Goal: Task Accomplishment & Management: Use online tool/utility

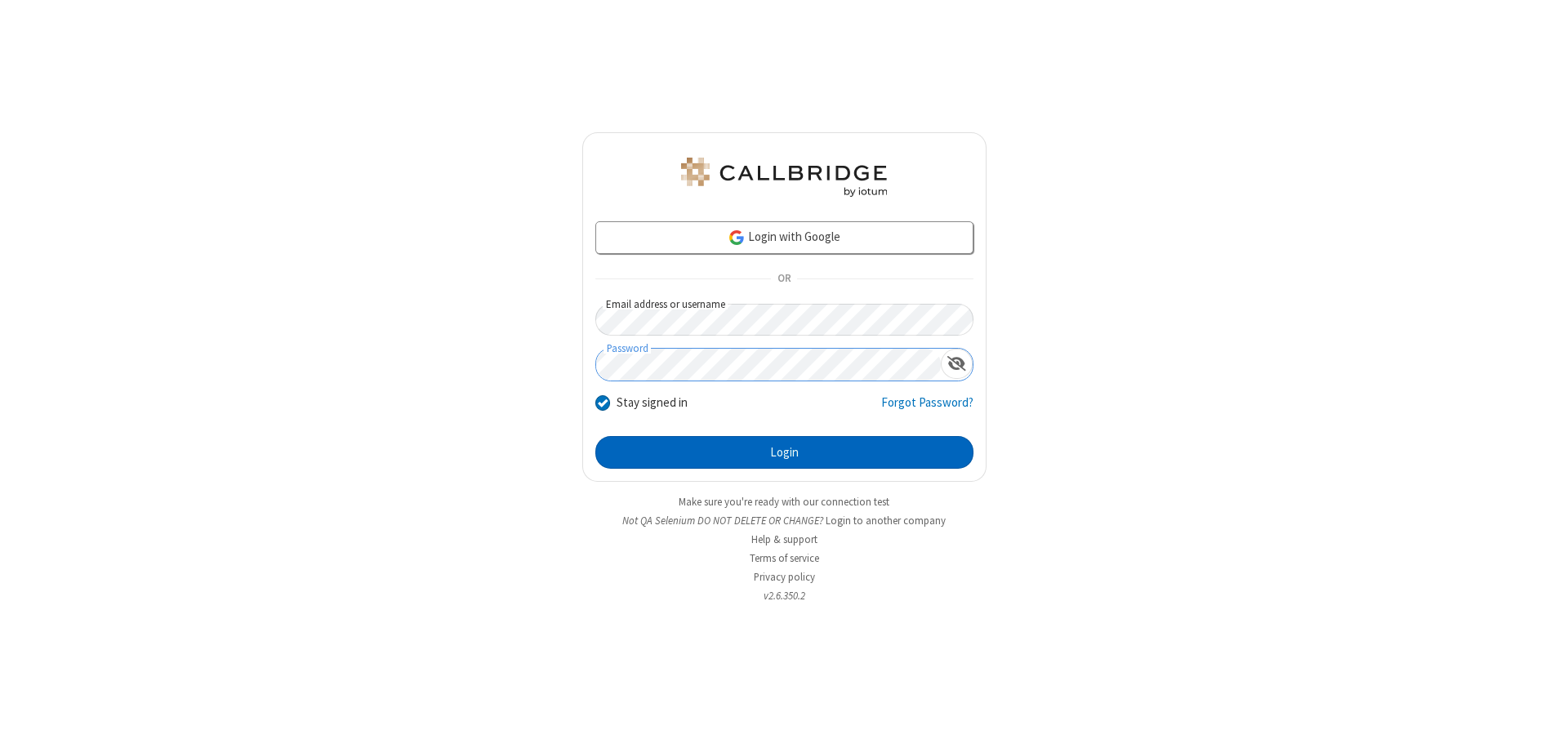
click at [784, 453] on button "Login" at bounding box center [784, 452] width 379 height 33
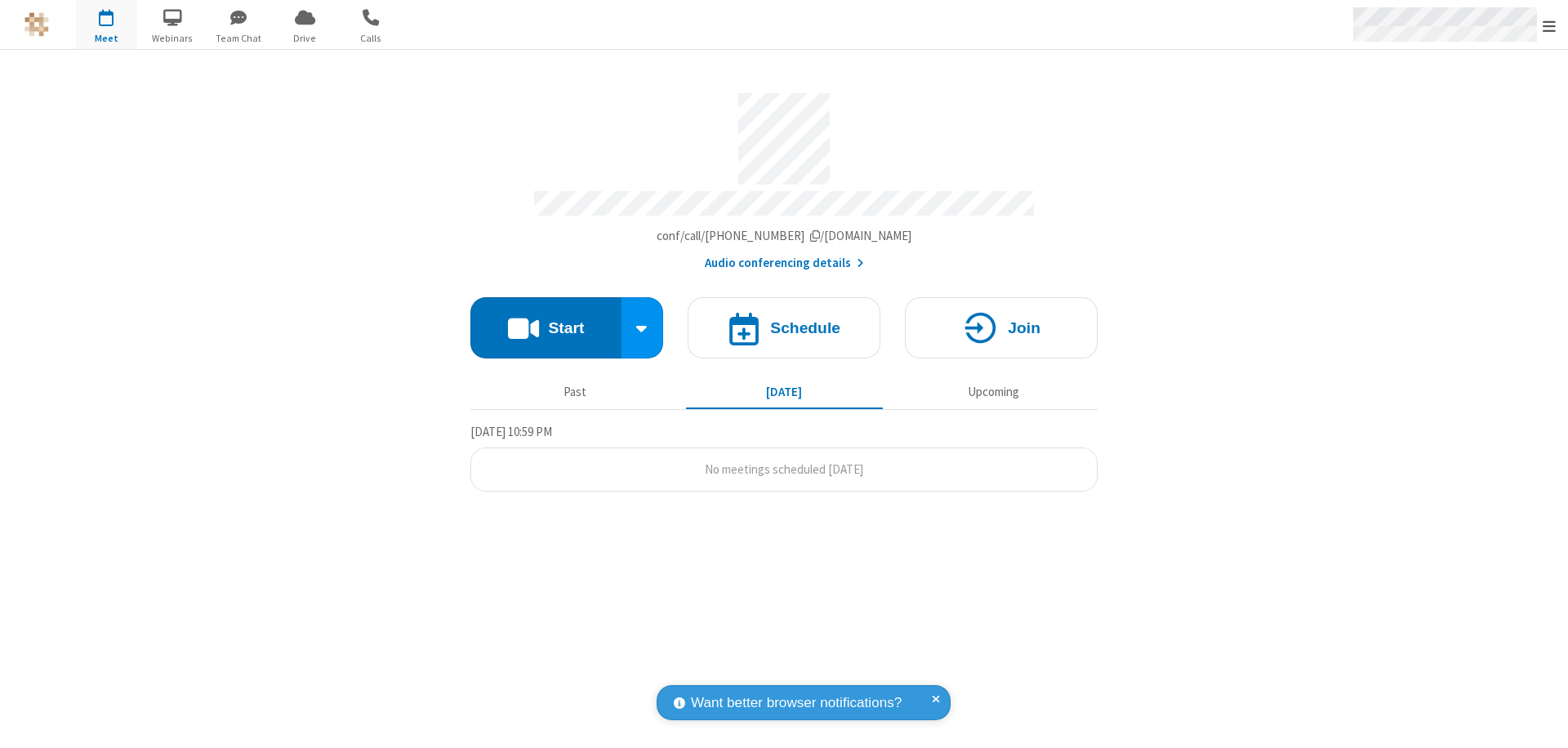
click at [1549, 26] on span "Open menu" at bounding box center [1549, 26] width 13 height 17
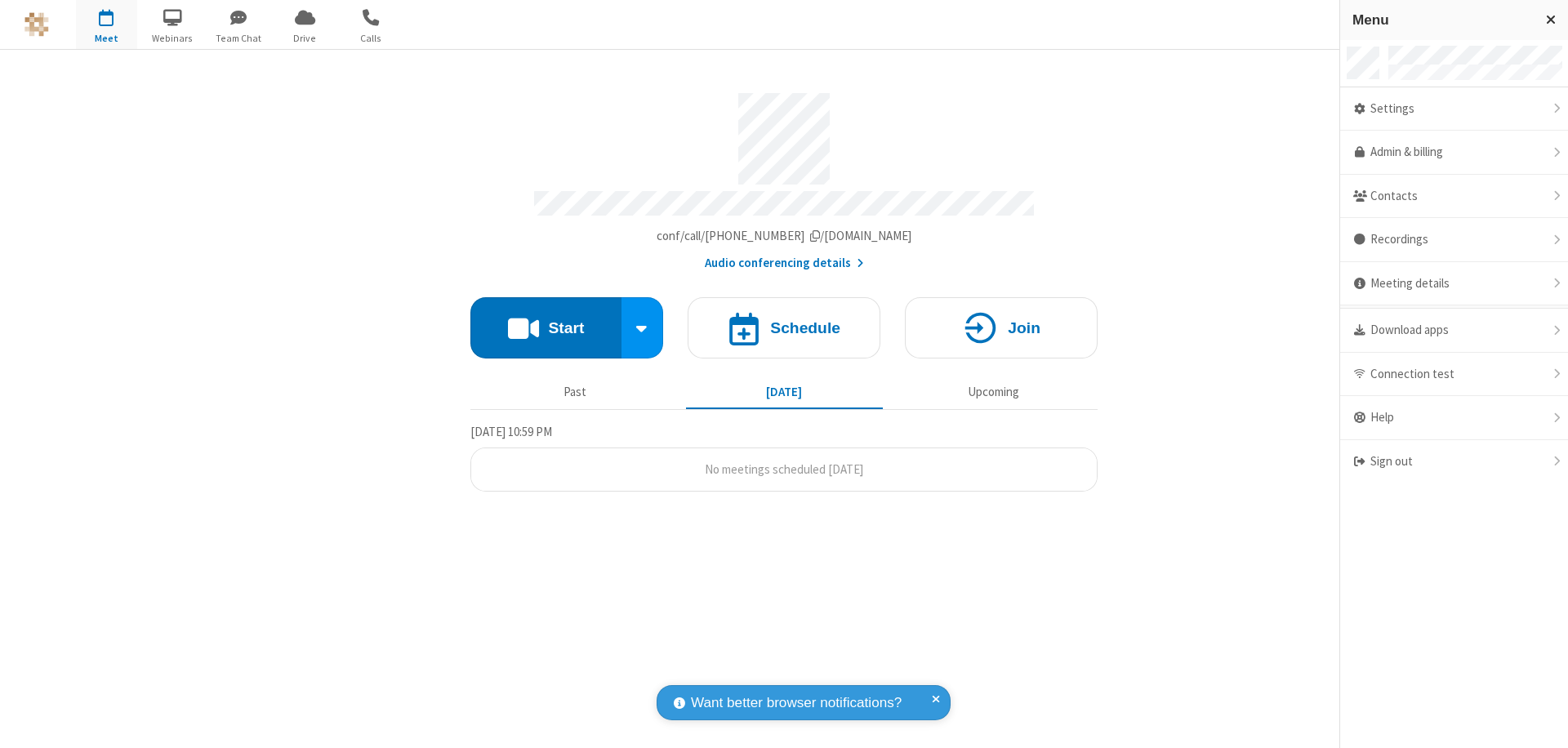
click at [106, 25] on span "button" at bounding box center [106, 17] width 61 height 27
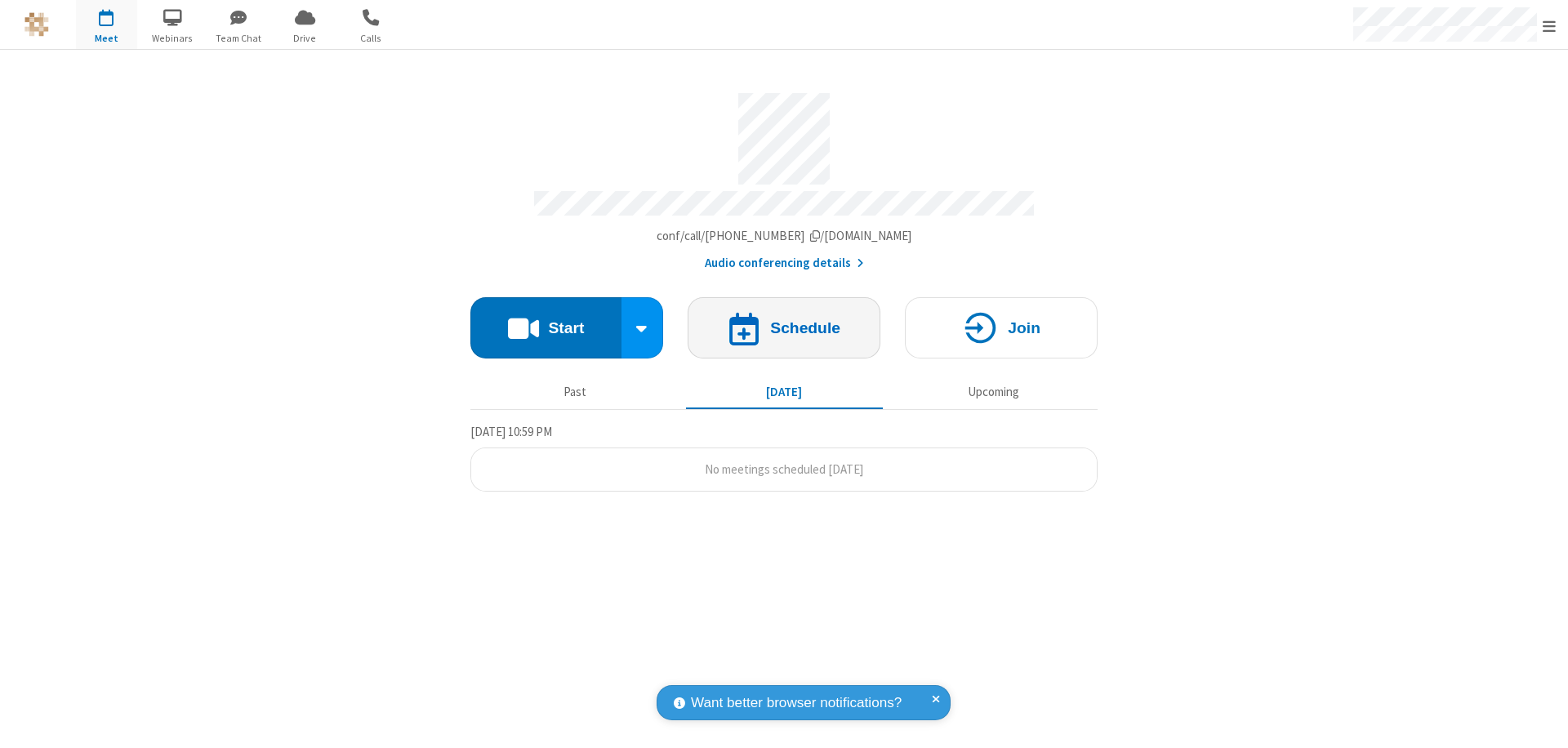
click at [784, 320] on h4 "Schedule" at bounding box center [806, 328] width 71 height 16
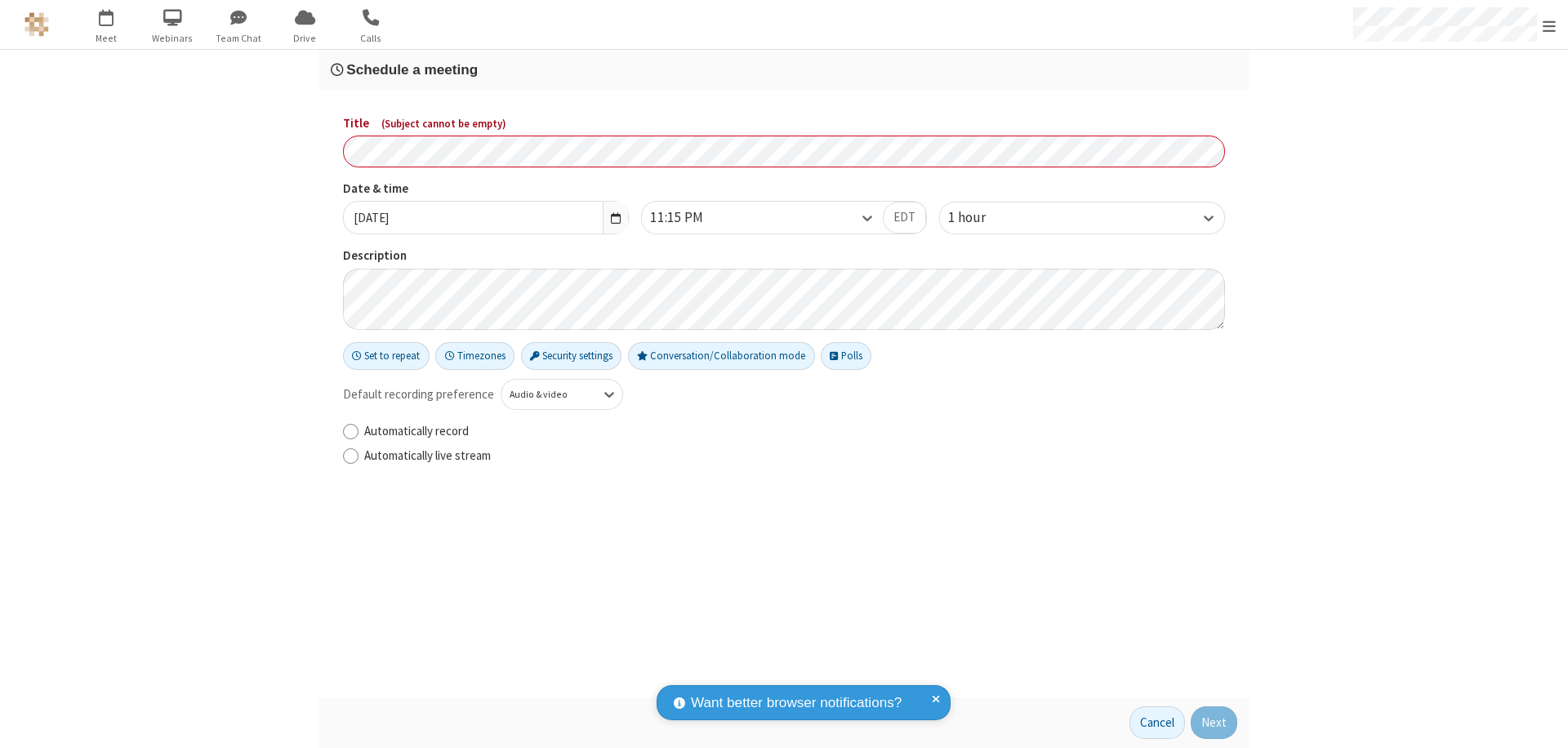
click at [784, 70] on h3 "Schedule a meeting" at bounding box center [784, 70] width 907 height 16
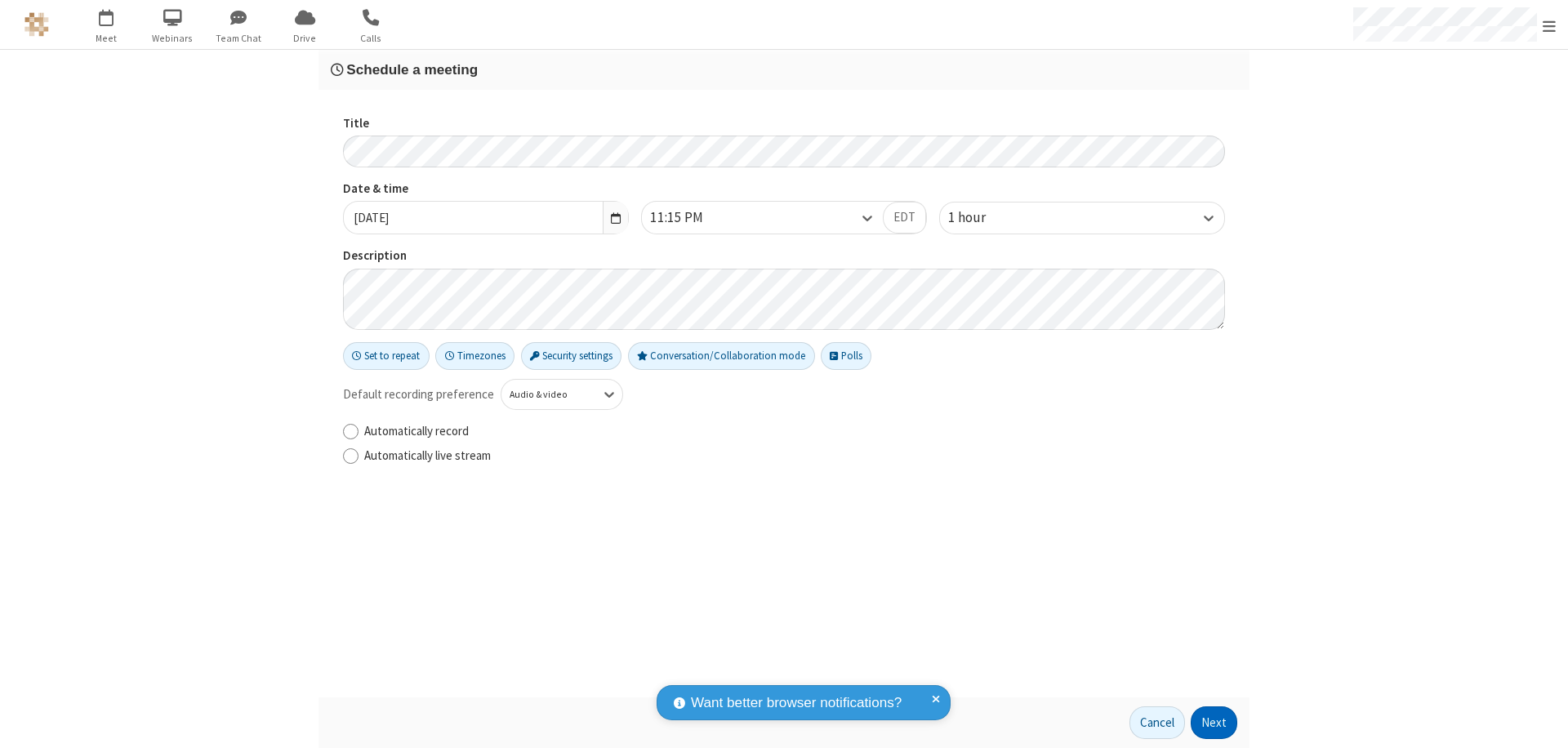
click at [1215, 722] on button "Next" at bounding box center [1214, 722] width 47 height 33
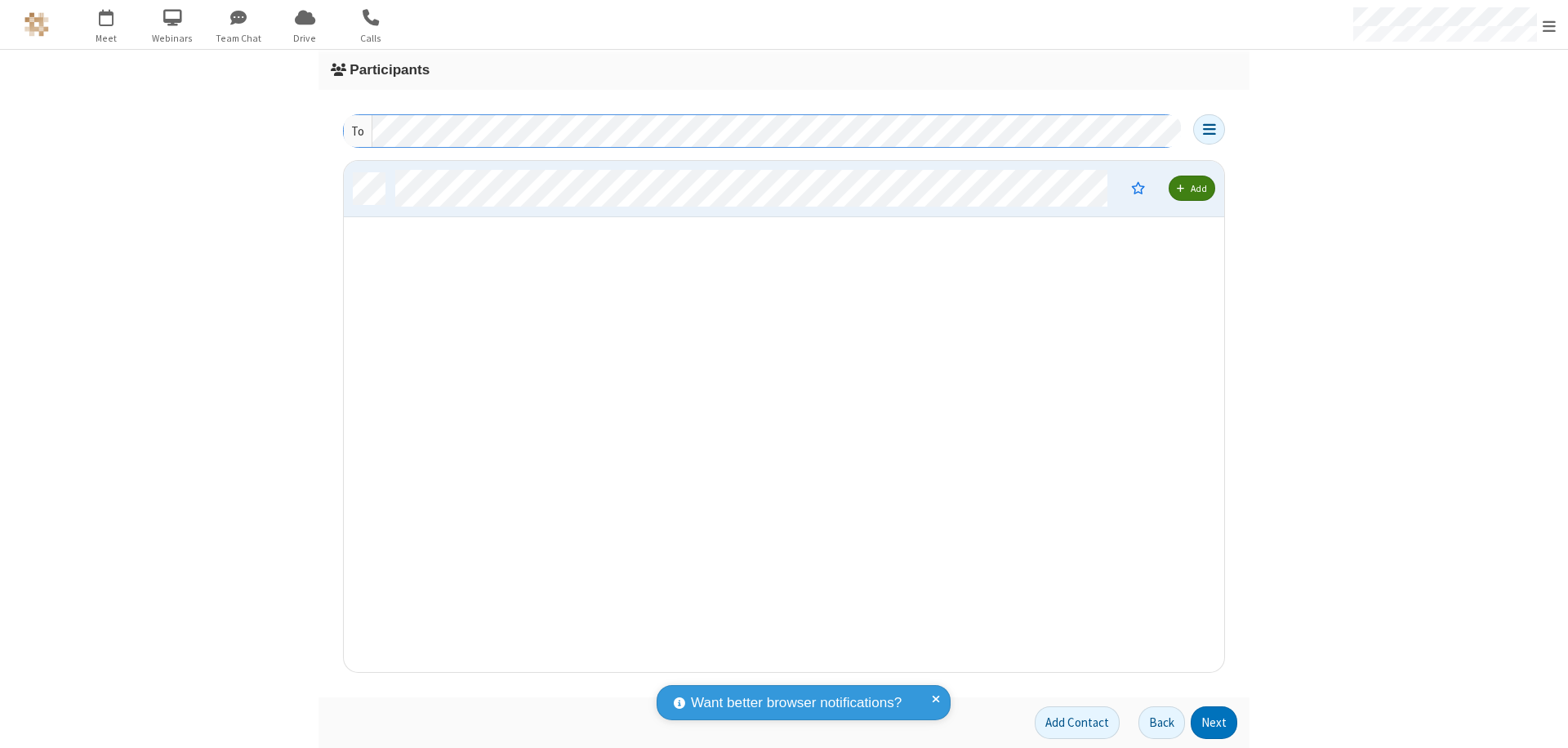
scroll to position [499, 868]
click at [1215, 722] on button "Next" at bounding box center [1214, 722] width 47 height 33
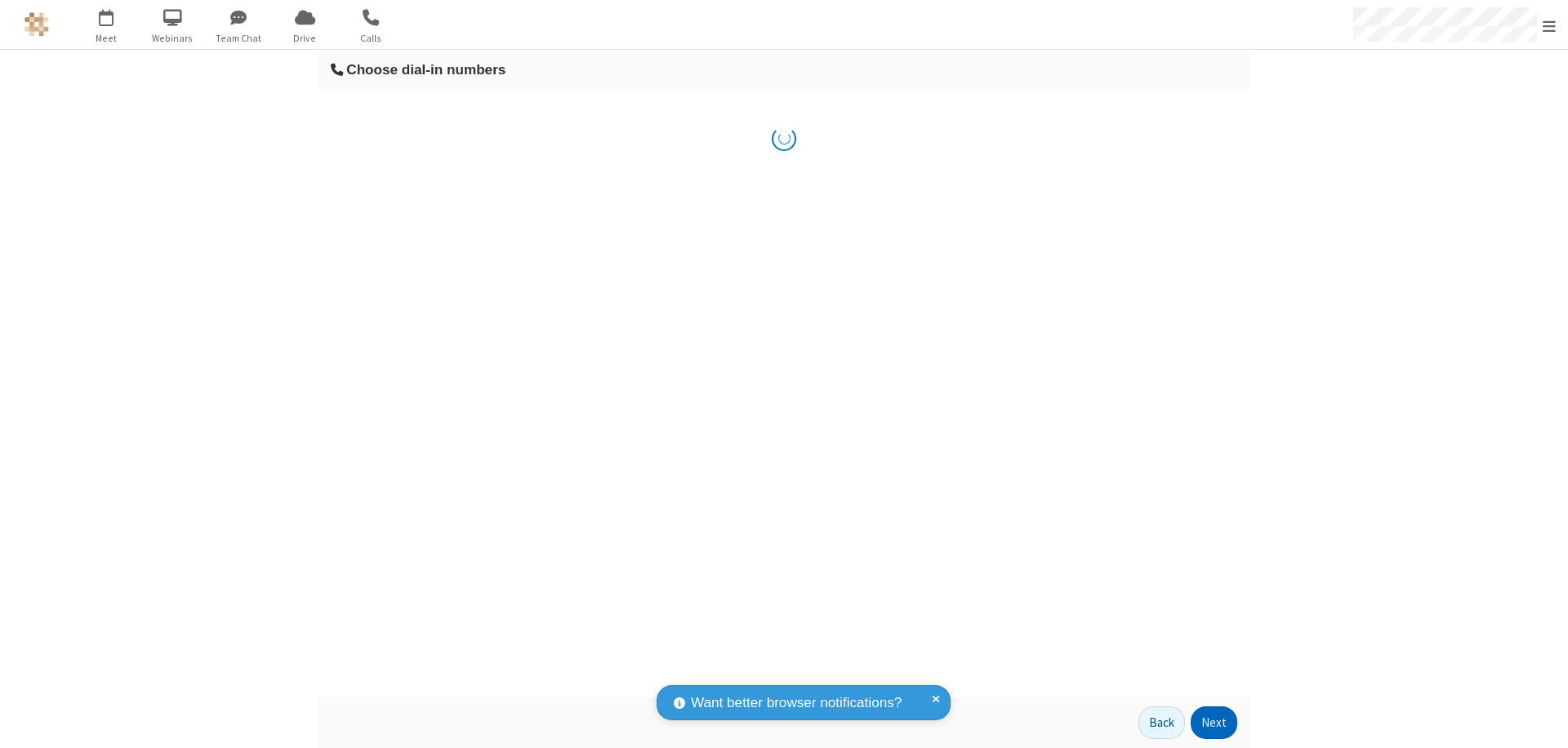
click at [1215, 722] on button "Next" at bounding box center [1214, 722] width 47 height 33
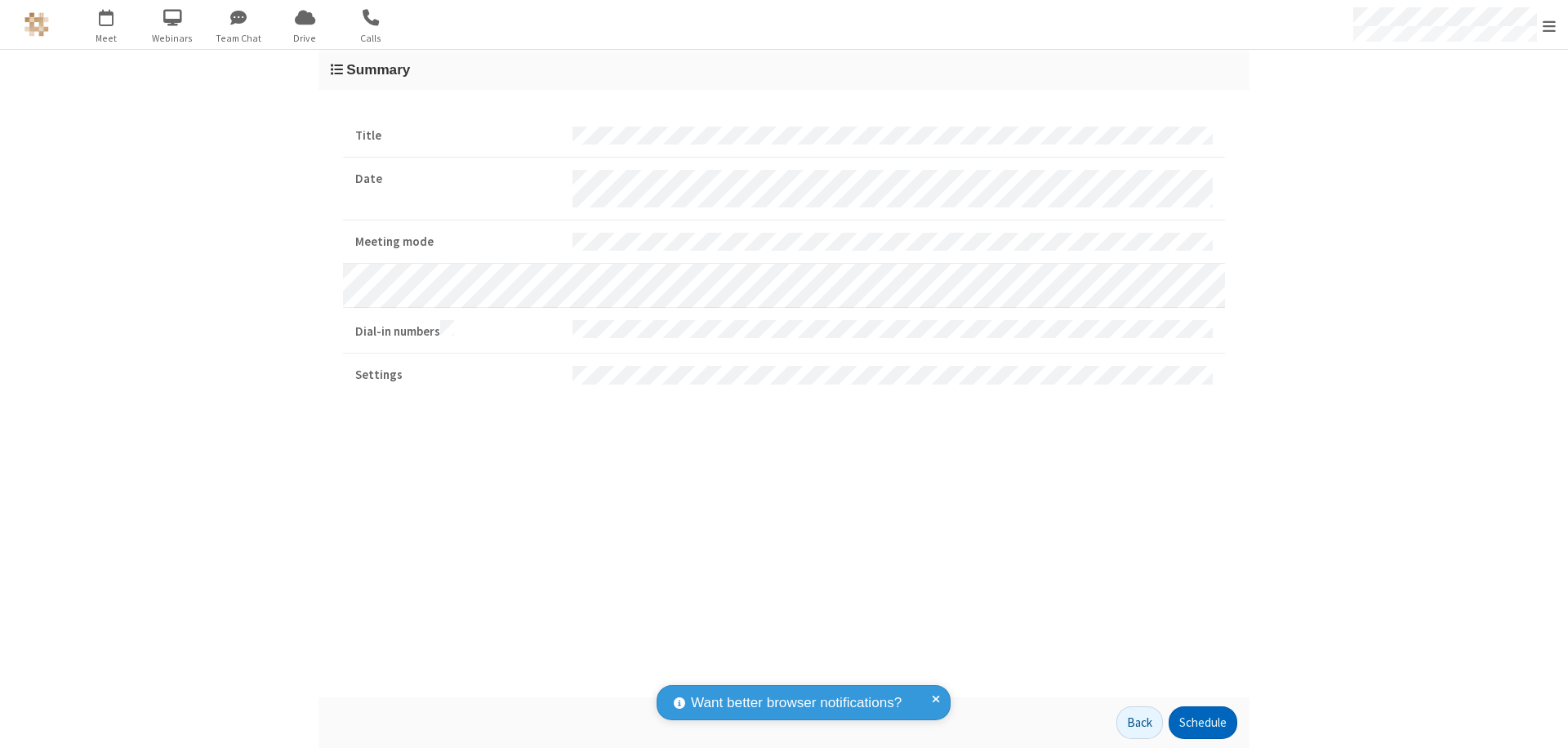
click at [1203, 722] on button "Schedule" at bounding box center [1204, 722] width 69 height 33
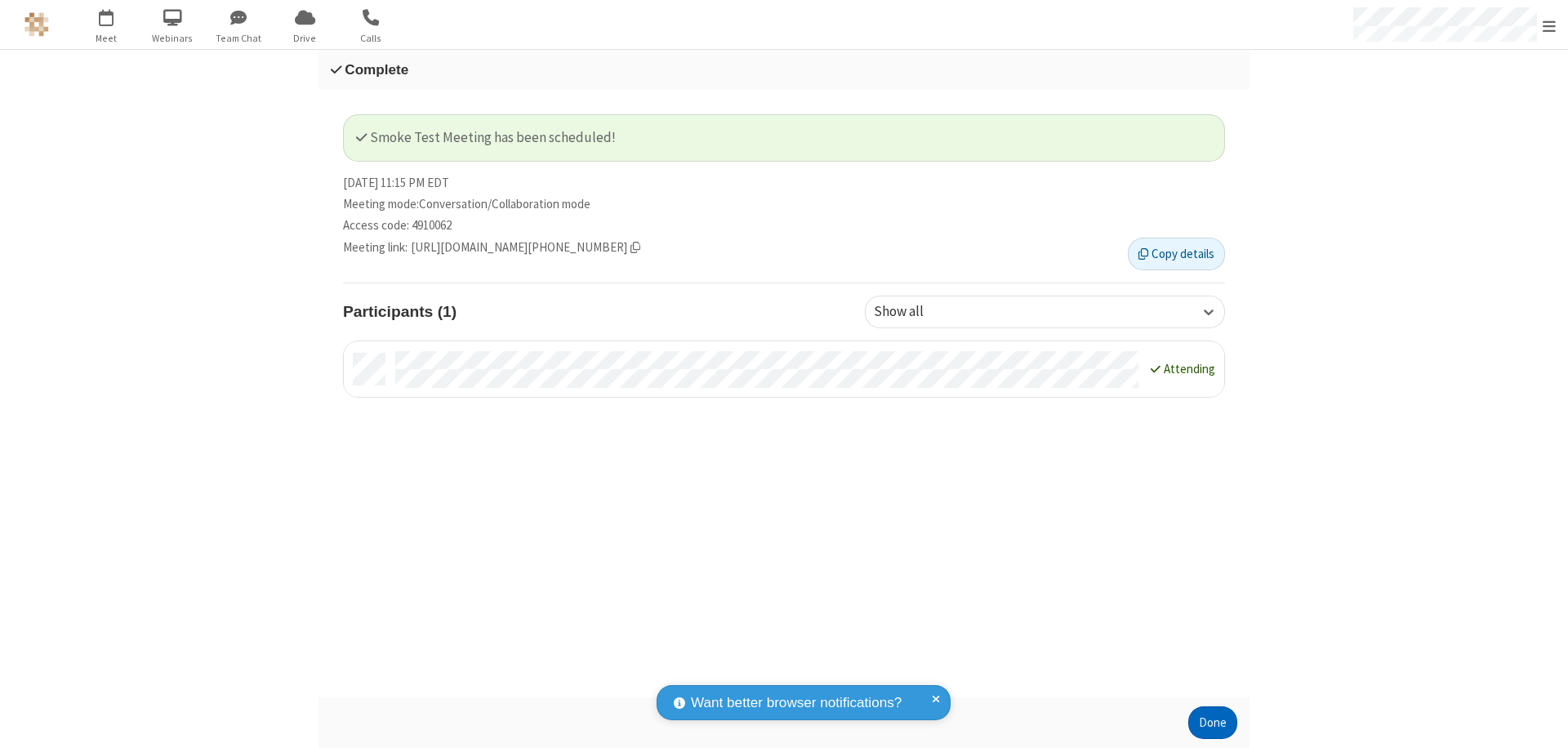
click at [1213, 722] on button "Done" at bounding box center [1213, 722] width 49 height 33
